Goal: Task Accomplishment & Management: Manage account settings

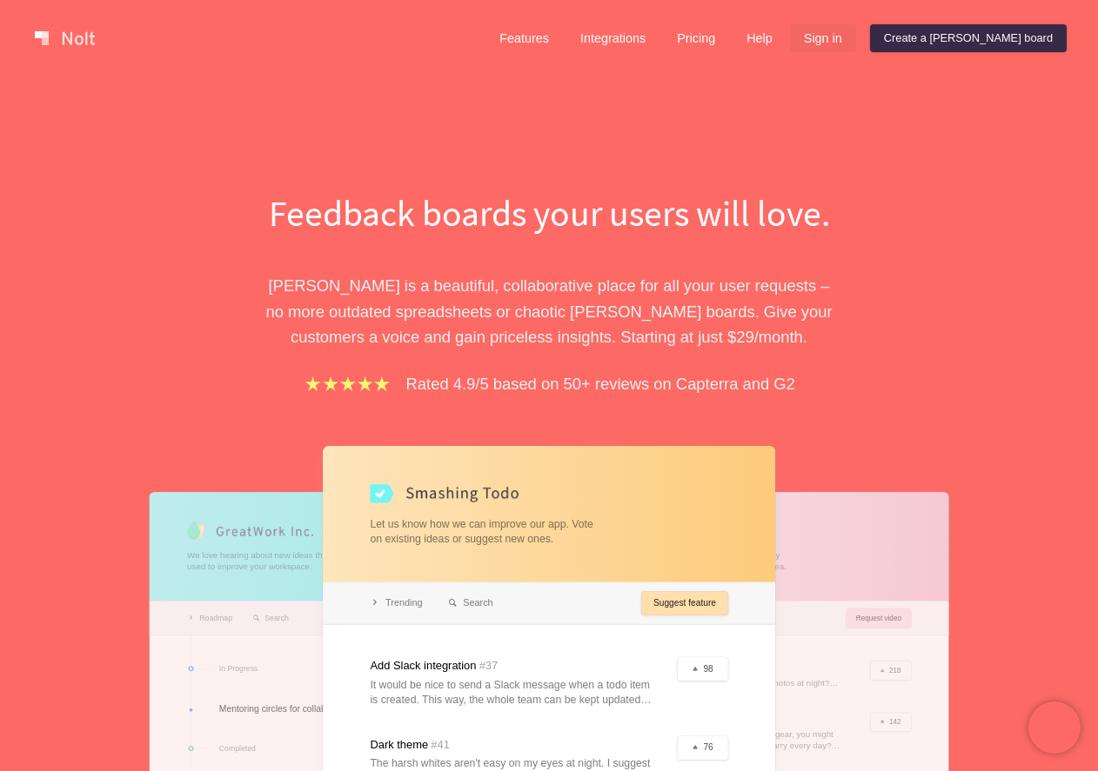
click at [856, 50] on link "Sign in" at bounding box center [823, 38] width 66 height 28
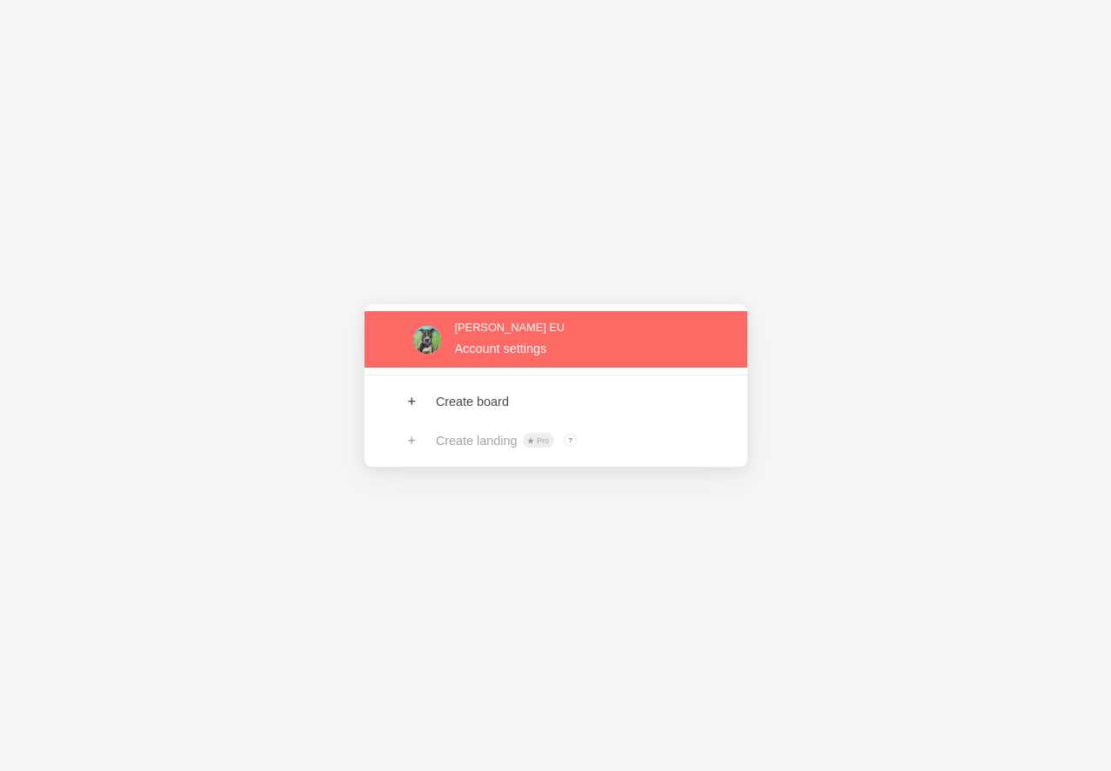
click at [472, 331] on link at bounding box center [555, 339] width 383 height 57
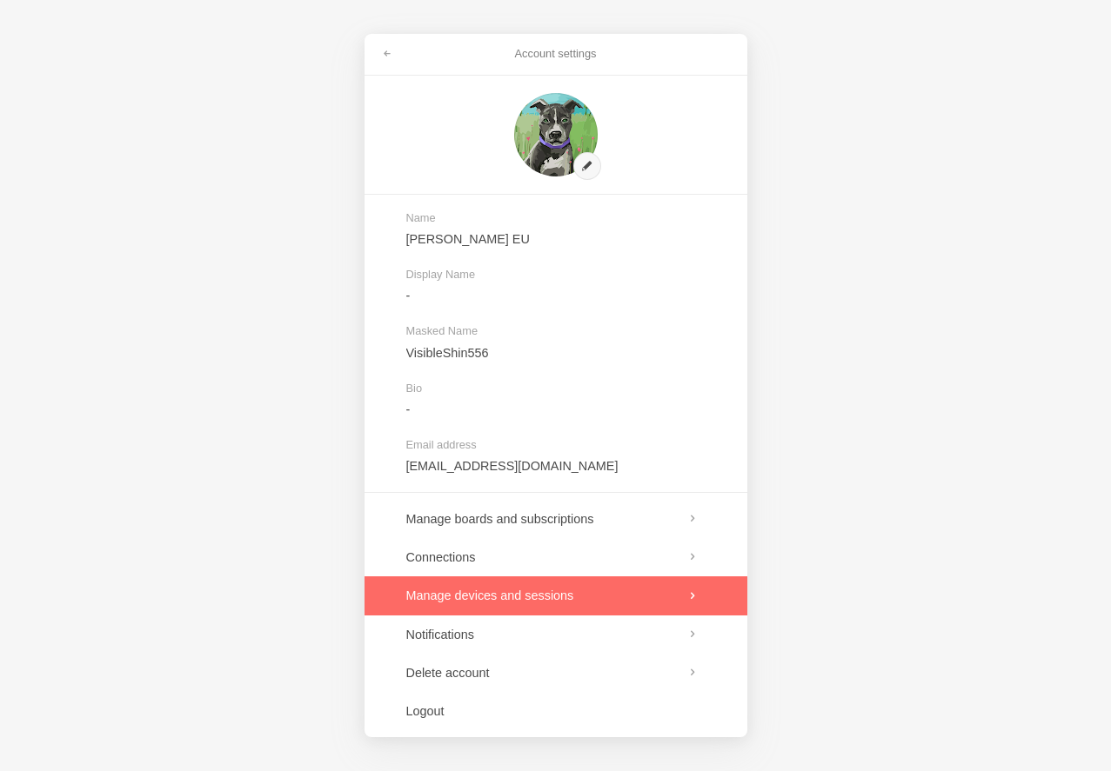
click at [511, 597] on link at bounding box center [555, 596] width 383 height 38
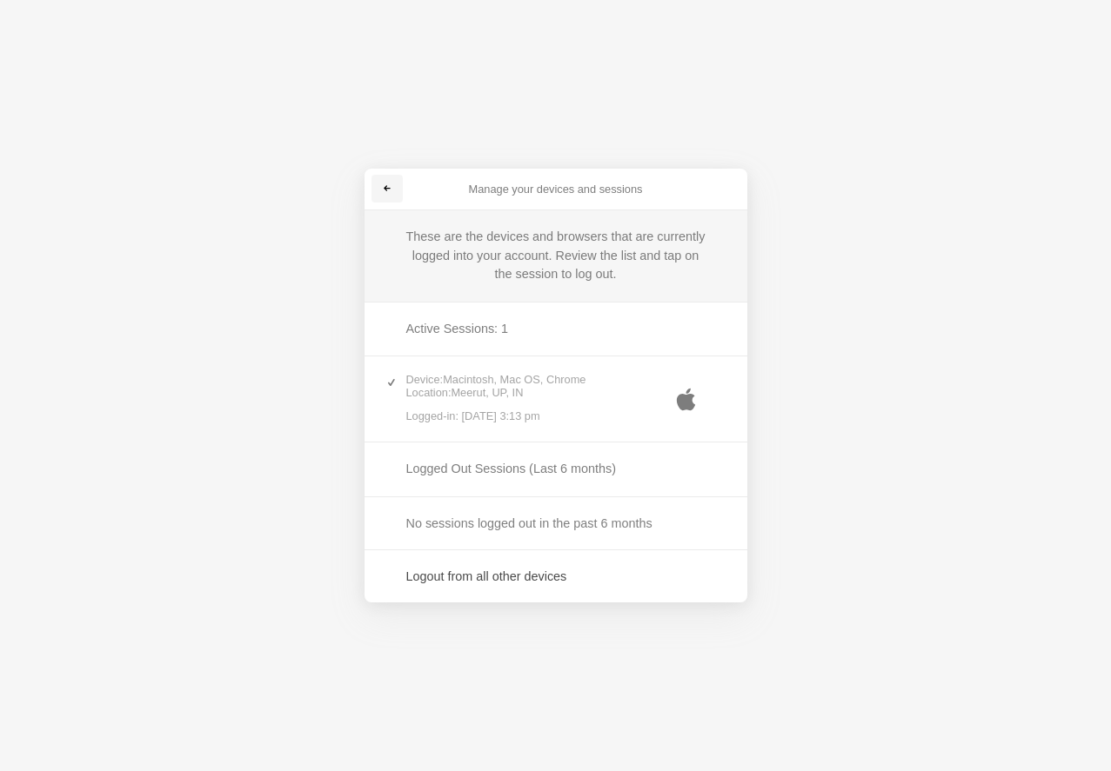
click at [377, 177] on link at bounding box center [386, 189] width 31 height 28
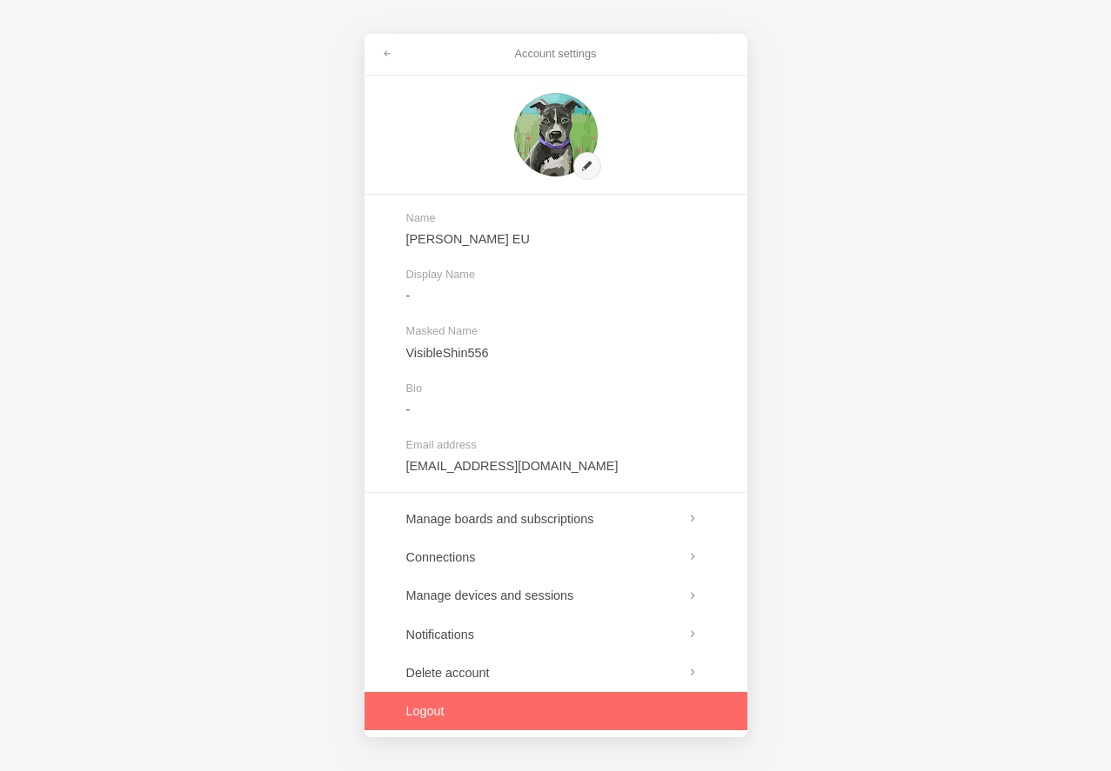
click at [477, 714] on link at bounding box center [555, 711] width 383 height 38
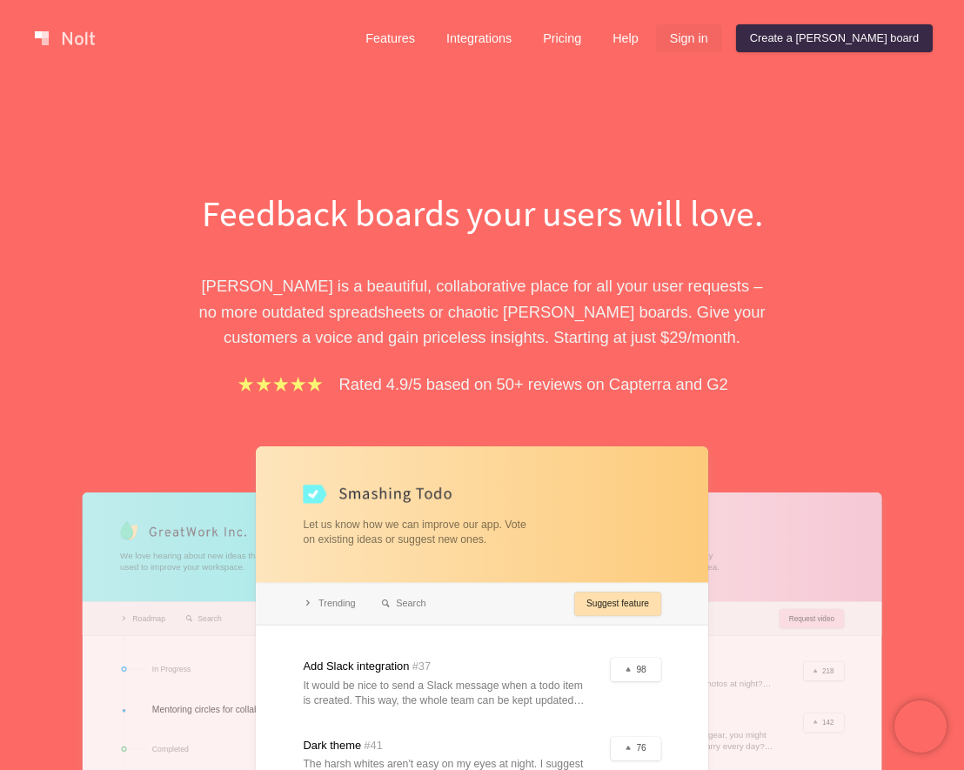
click at [722, 44] on link "Sign in" at bounding box center [689, 38] width 66 height 28
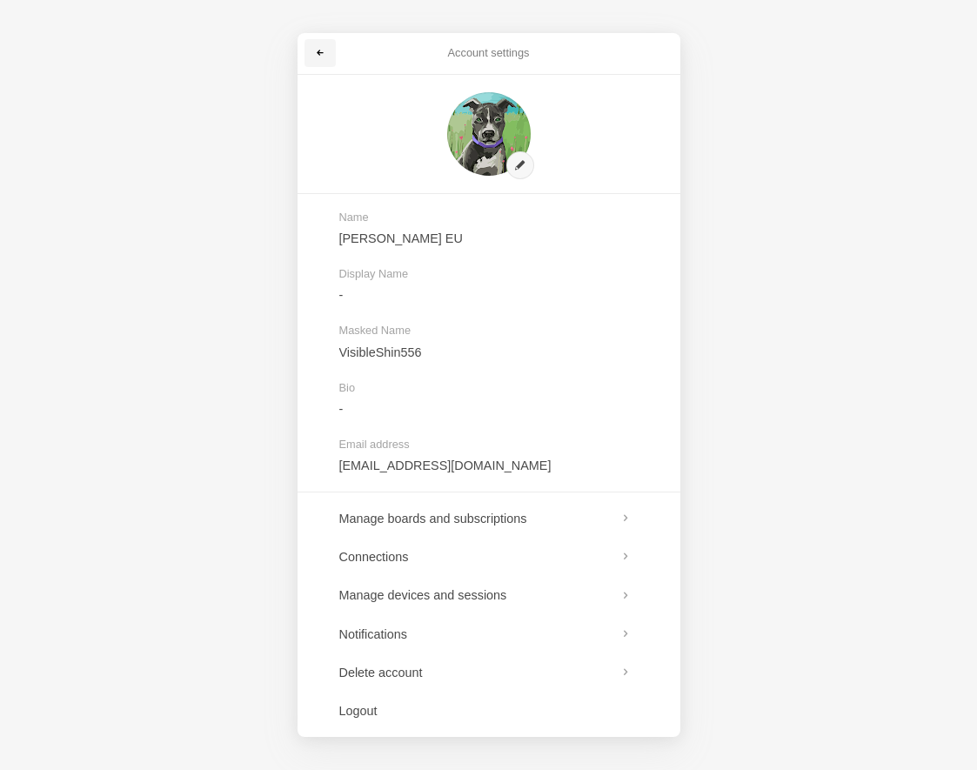
click at [322, 54] on span at bounding box center [320, 53] width 10 height 10
